Goal: Information Seeking & Learning: Learn about a topic

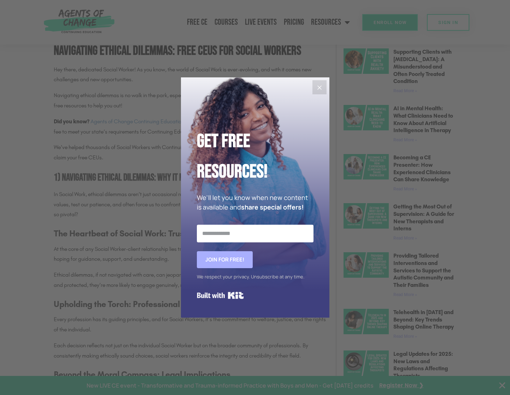
scroll to position [389, 0]
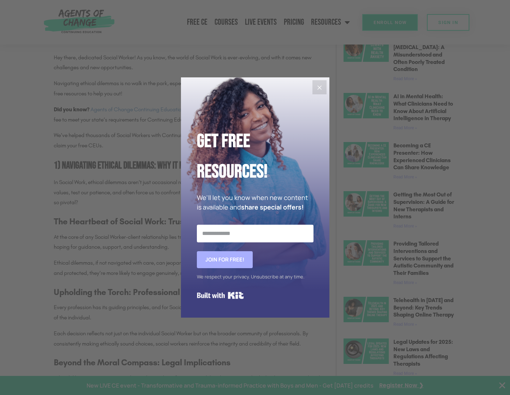
click at [314, 87] on button "Close" at bounding box center [319, 87] width 14 height 14
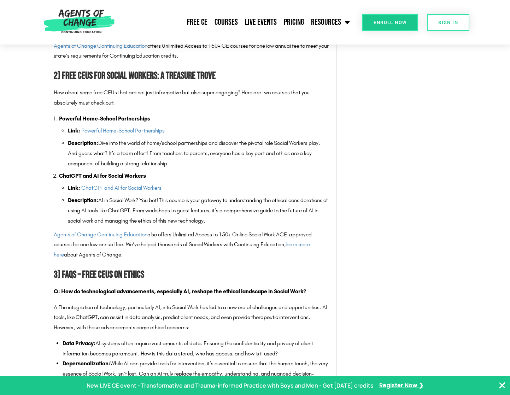
scroll to position [848, 0]
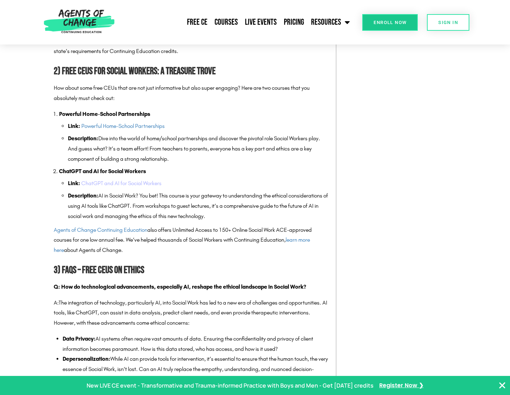
click at [125, 182] on link "ChatGPT and AI for Social Workers" at bounding box center [121, 183] width 80 height 7
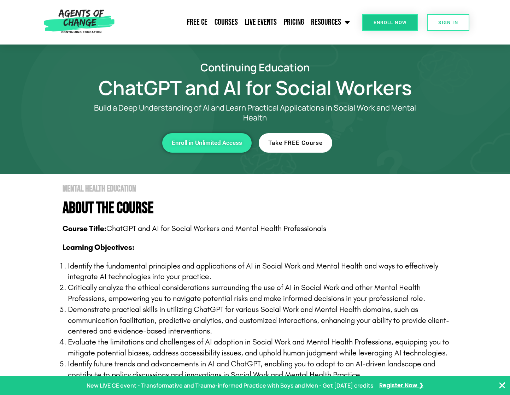
click at [294, 141] on span "Take FREE Course" at bounding box center [295, 143] width 54 height 6
